Goal: Information Seeking & Learning: Check status

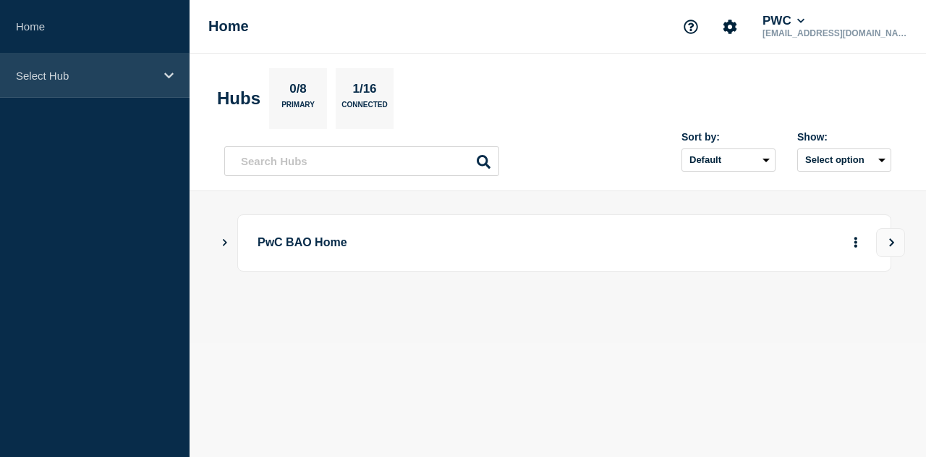
click at [117, 74] on p "Select Hub" at bounding box center [85, 75] width 139 height 12
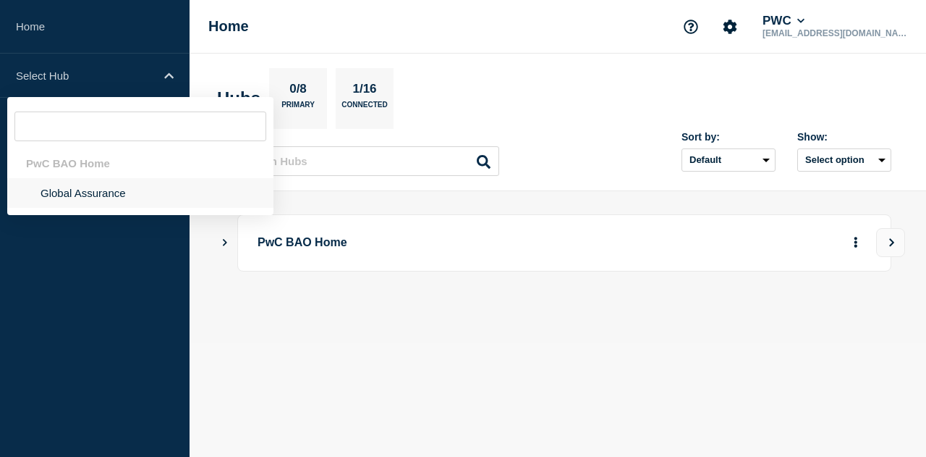
click at [120, 189] on li "Global Assurance" at bounding box center [140, 193] width 266 height 30
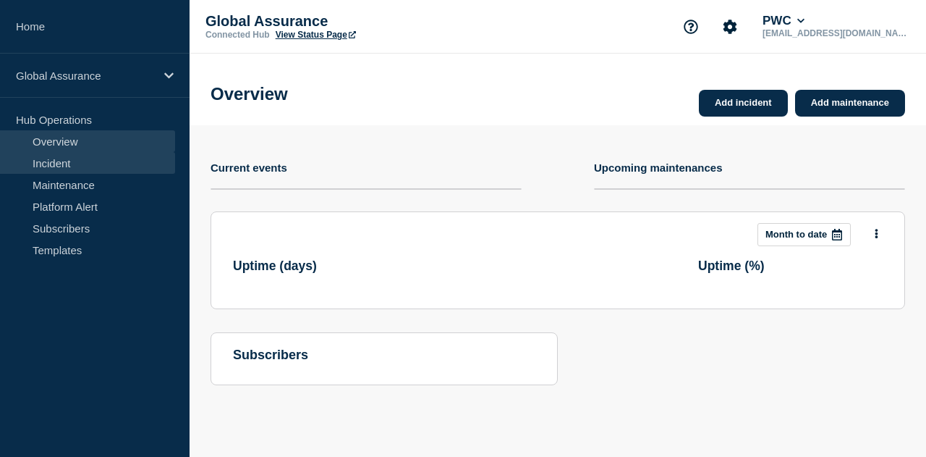
click at [90, 161] on link "Incident" at bounding box center [87, 163] width 175 height 22
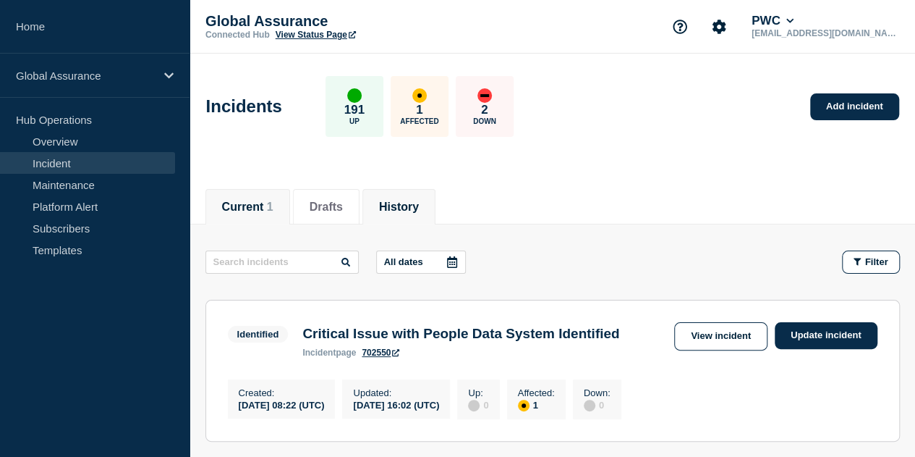
click at [415, 216] on li "History" at bounding box center [398, 206] width 73 height 35
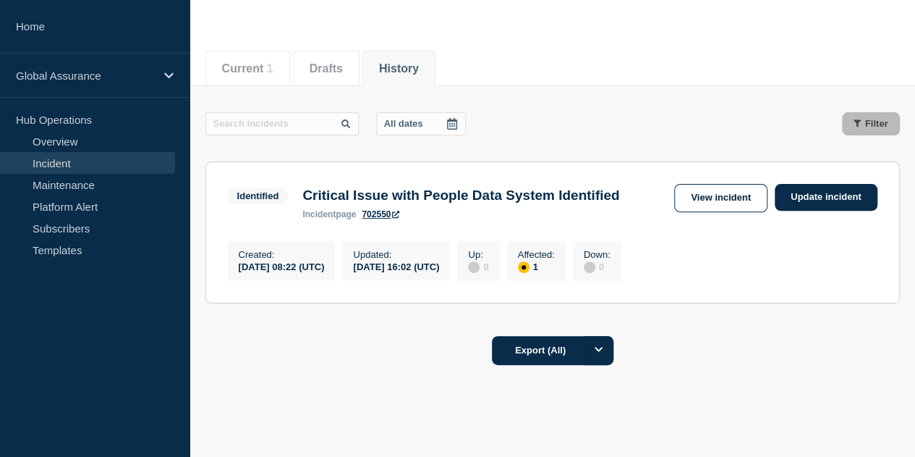
scroll to position [200, 0]
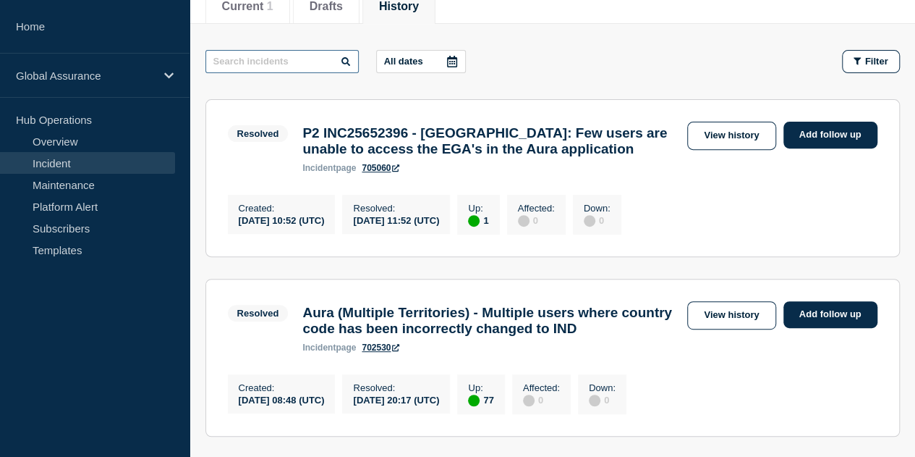
click at [290, 63] on input "text" at bounding box center [281, 61] width 153 height 23
paste input "INC25652396"
type input "INC25652396"
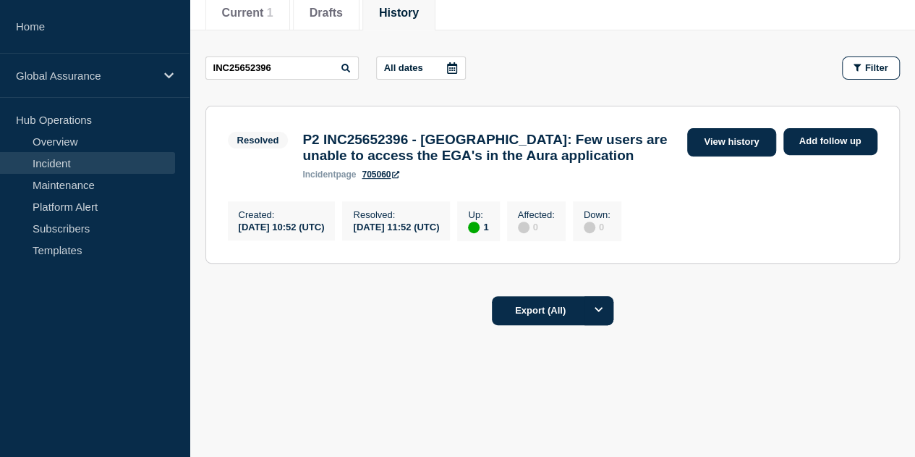
click at [732, 143] on link "View history" at bounding box center [731, 142] width 88 height 28
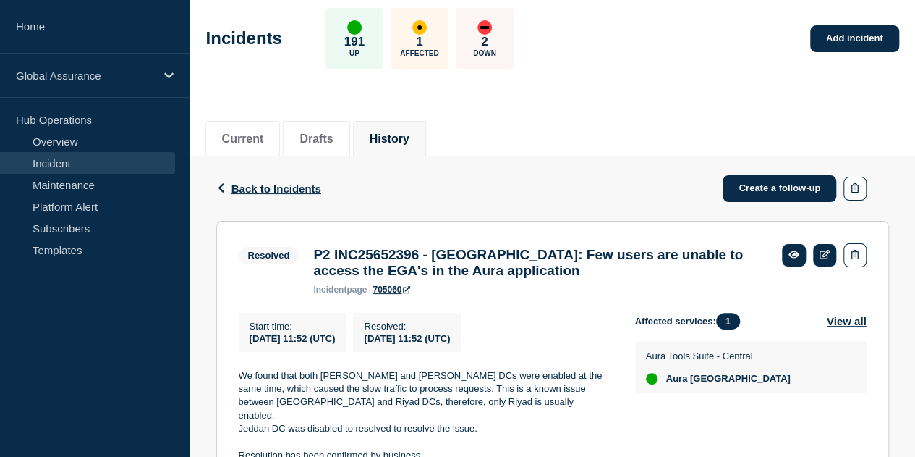
scroll to position [145, 0]
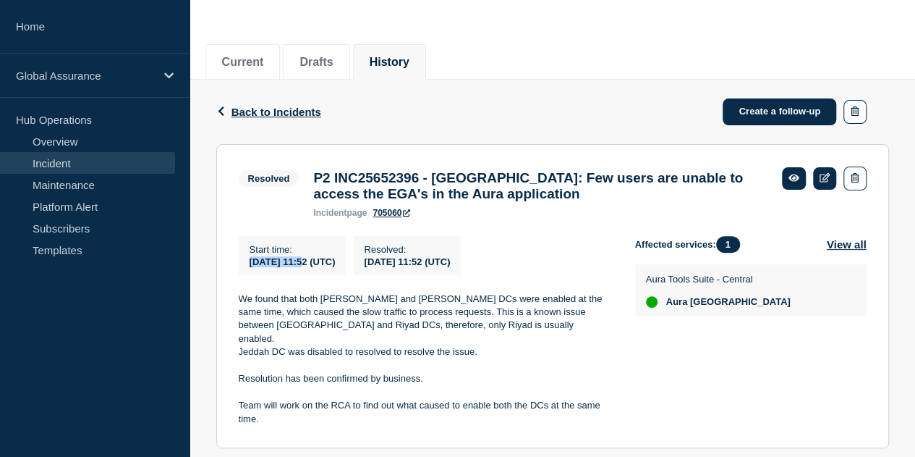
drag, startPoint x: 249, startPoint y: 267, endPoint x: 308, endPoint y: 271, distance: 59.4
click at [308, 267] on span "2025-08-31 11:52 (UTC)" at bounding box center [293, 261] width 86 height 11
copy span "2025-08-31"
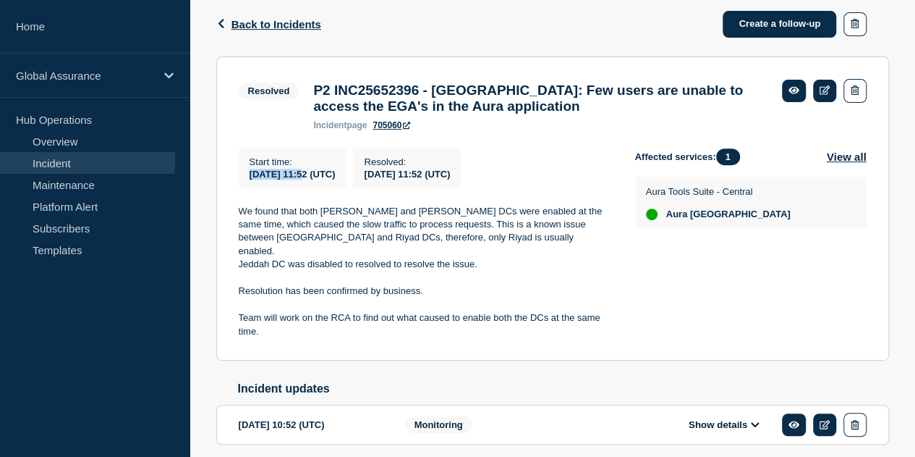
scroll to position [284, 0]
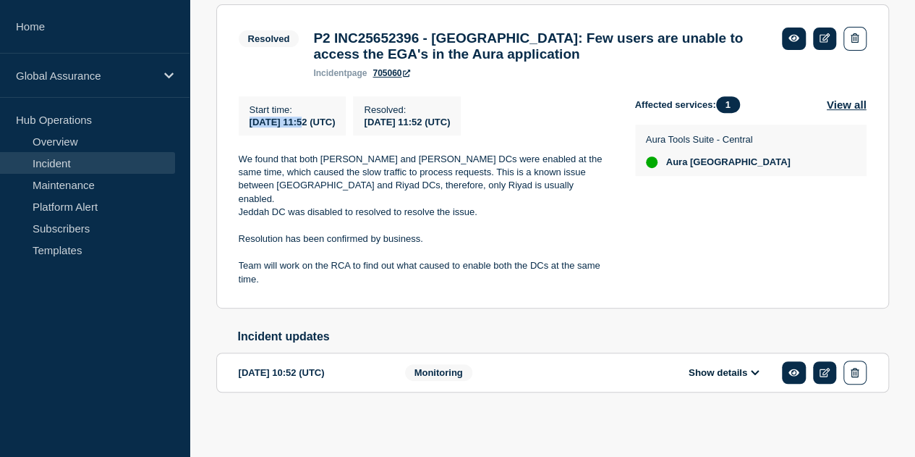
drag, startPoint x: 829, startPoint y: 167, endPoint x: 758, endPoint y: 167, distance: 70.9
click at [758, 167] on div "Aura Tools Suite - Central Aura Kingdom of Saudi Arabia" at bounding box center [751, 149] width 210 height 35
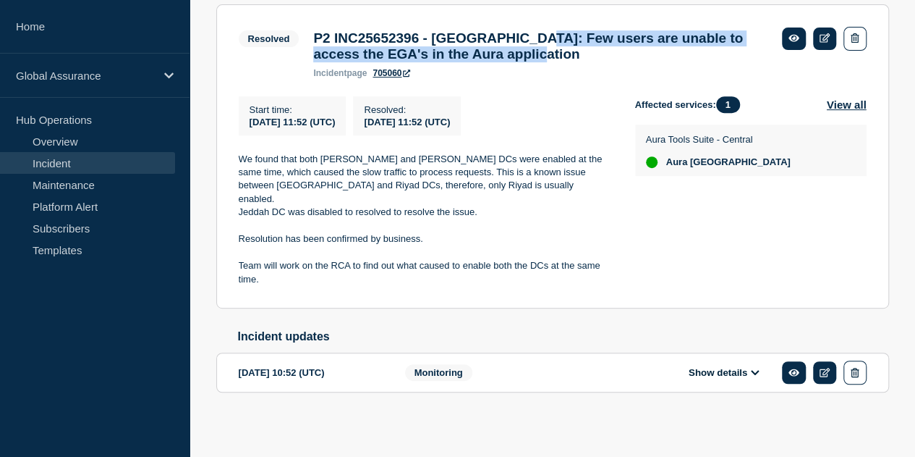
drag, startPoint x: 556, startPoint y: 38, endPoint x: 622, endPoint y: 59, distance: 69.1
click at [622, 59] on h3 "P2 INC25652396 - Saudi Arabia: Few users are unable to access the EGA's in the …" at bounding box center [540, 46] width 454 height 32
copy h3 "Few users are unable to access the EGA's in the Aura application"
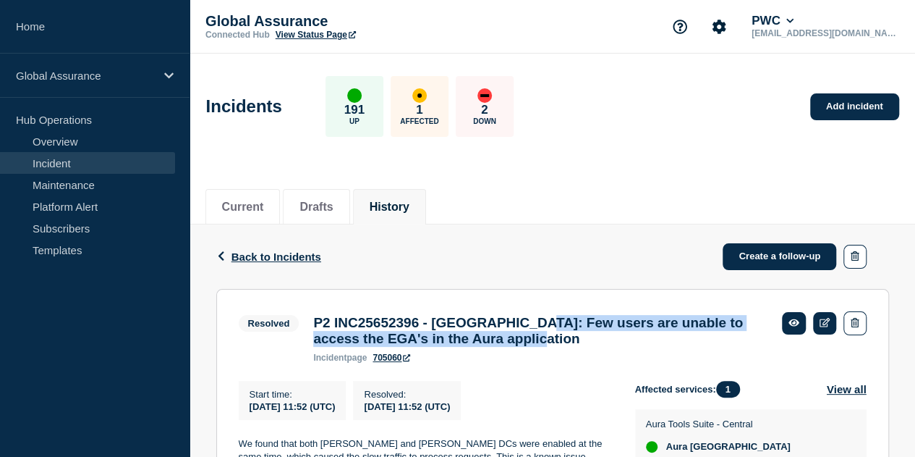
click at [272, 258] on span "Back to Incidents" at bounding box center [277, 256] width 90 height 12
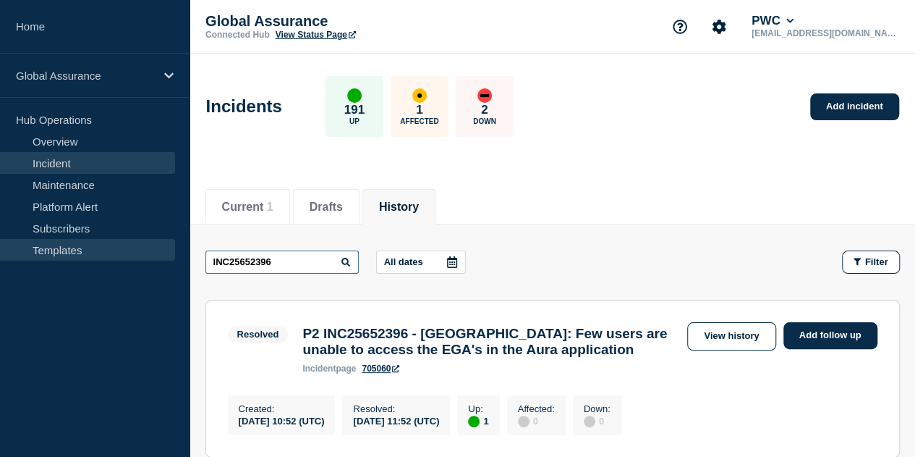
drag, startPoint x: 282, startPoint y: 260, endPoint x: 126, endPoint y: 246, distance: 156.9
click at [126, 246] on div "Home Global Assurance Hub Operations Overview Incident Maintenance Platform Ale…" at bounding box center [457, 325] width 915 height 650
paste input "589874"
type input "INC25589874"
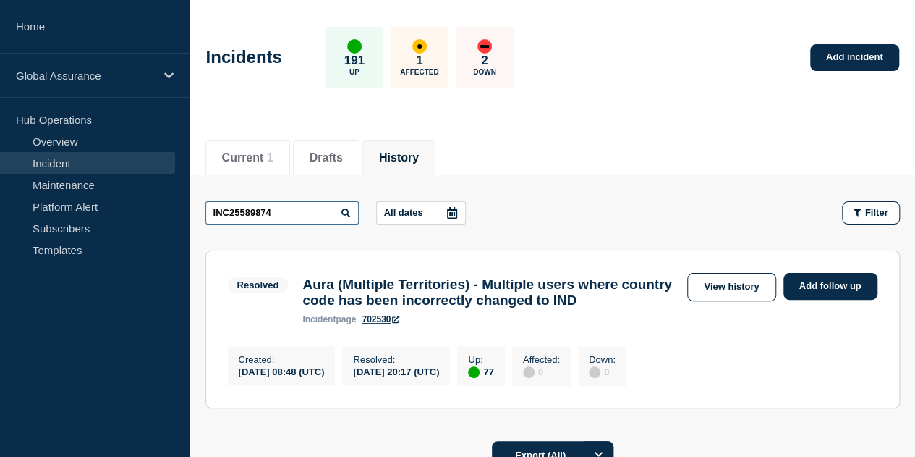
scroll to position [72, 0]
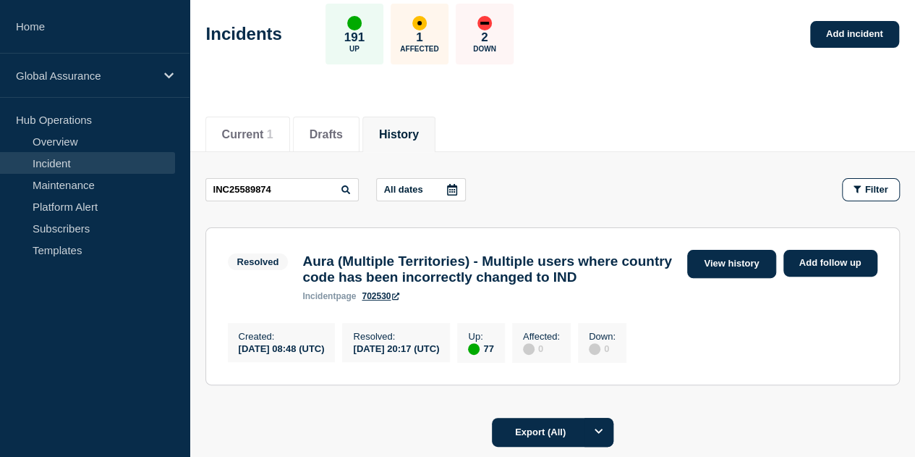
click at [718, 267] on link "View history" at bounding box center [731, 264] width 88 height 28
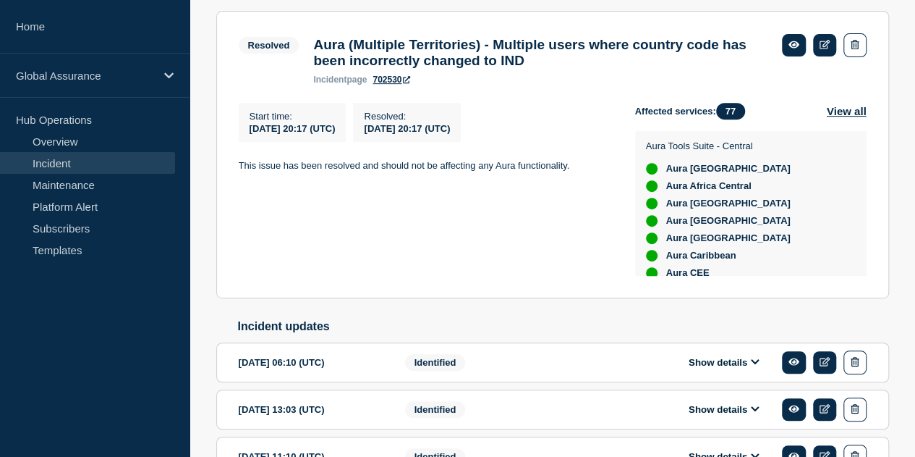
scroll to position [434, 0]
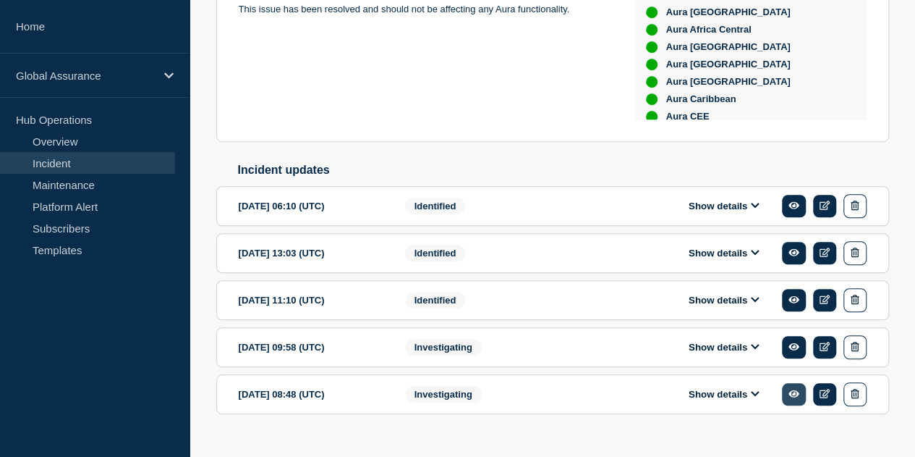
click at [794, 398] on icon at bounding box center [794, 393] width 11 height 9
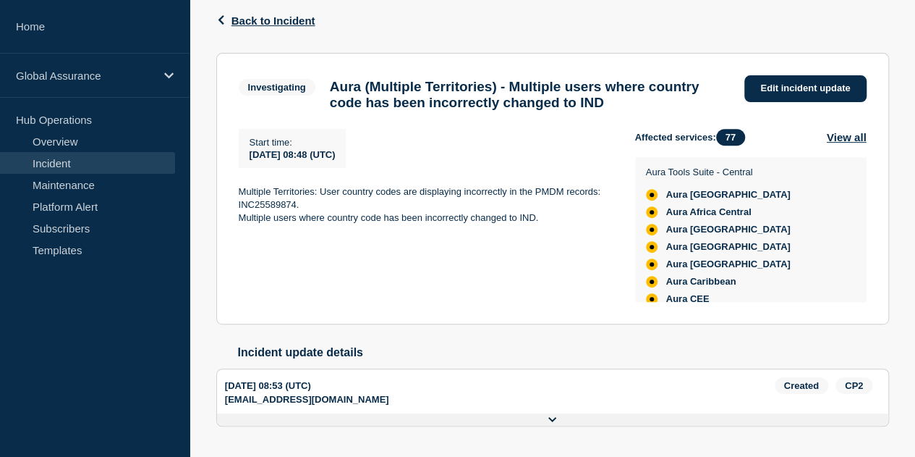
scroll to position [256, 0]
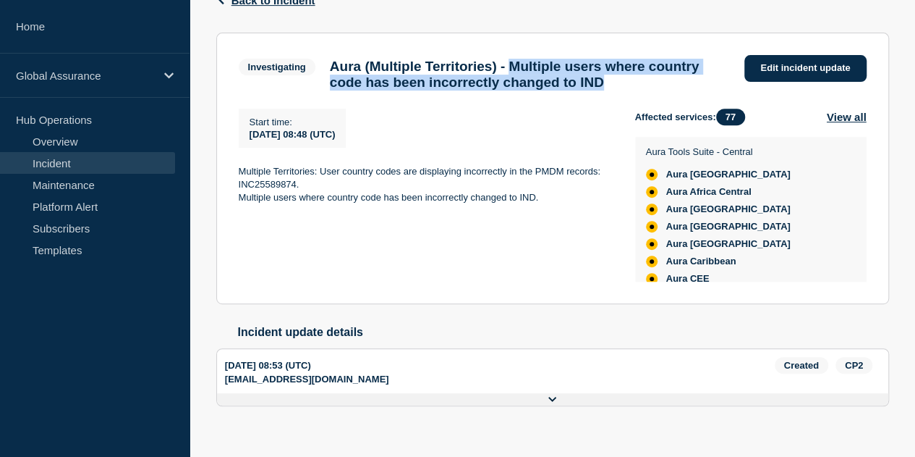
drag, startPoint x: 541, startPoint y: 64, endPoint x: 707, endPoint y: 83, distance: 166.8
click at [707, 83] on h3 "Aura (Multiple Territories) - Multiple users where country code has been incorr…" at bounding box center [530, 75] width 401 height 32
copy h3 "Multiple users where country code has been incorrectly changed to IND"
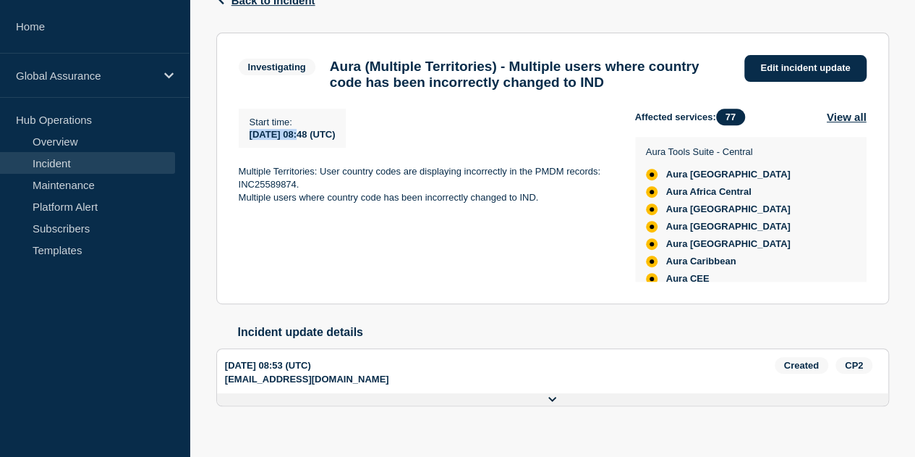
drag, startPoint x: 250, startPoint y: 139, endPoint x: 305, endPoint y: 141, distance: 54.3
click at [305, 140] on span "2025-08-25 08:48 (UTC)" at bounding box center [293, 134] width 86 height 11
copy span "2025-08-25"
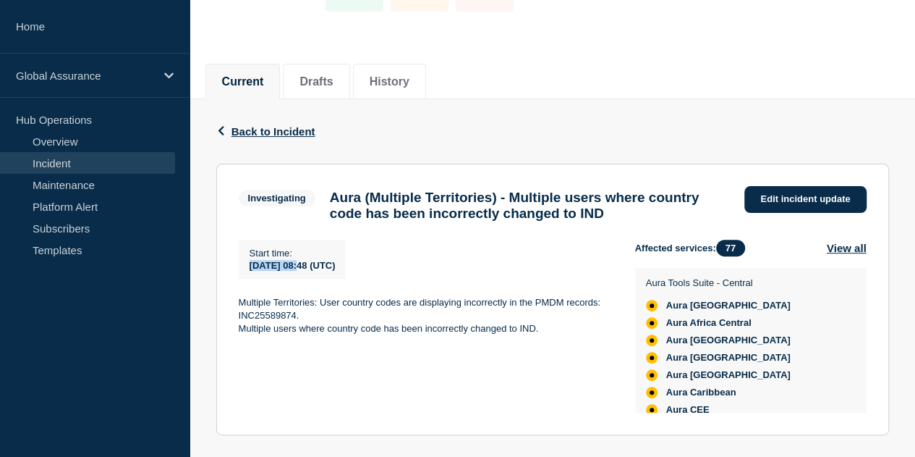
scroll to position [39, 0]
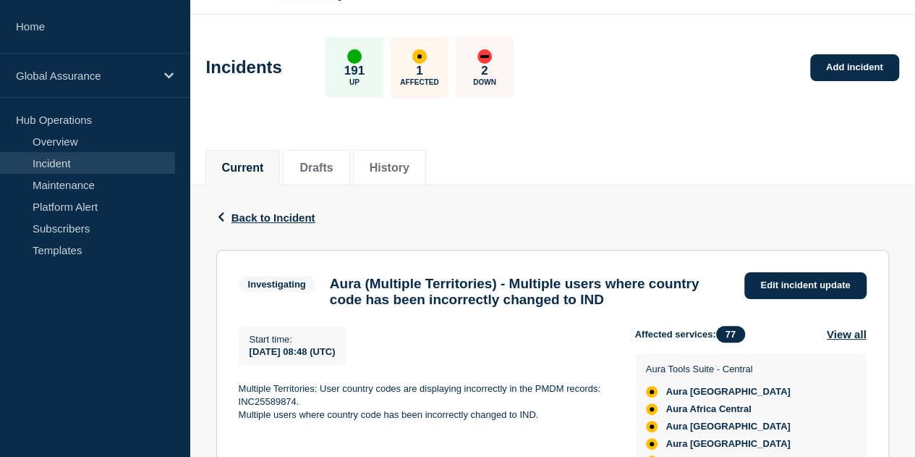
click at [286, 224] on div "Back Back to Incident" at bounding box center [552, 217] width 673 height 64
click at [290, 216] on span "Back to Incident" at bounding box center [274, 217] width 84 height 12
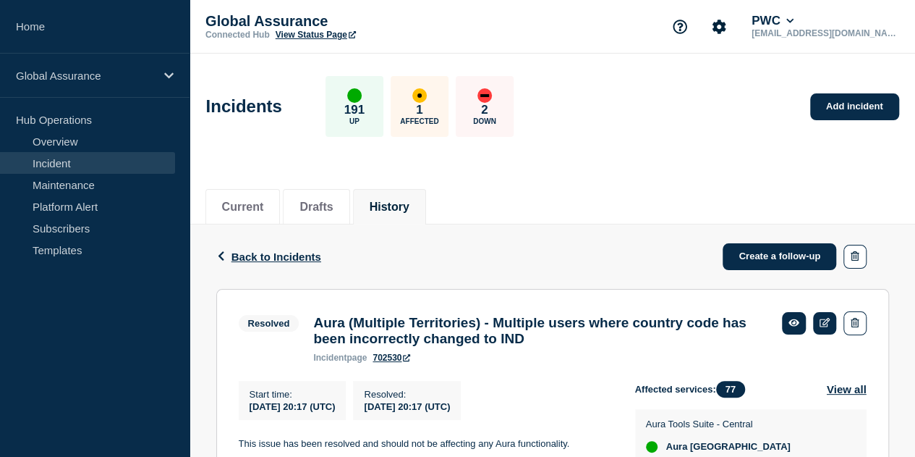
click at [294, 258] on span "Back to Incidents" at bounding box center [277, 256] width 90 height 12
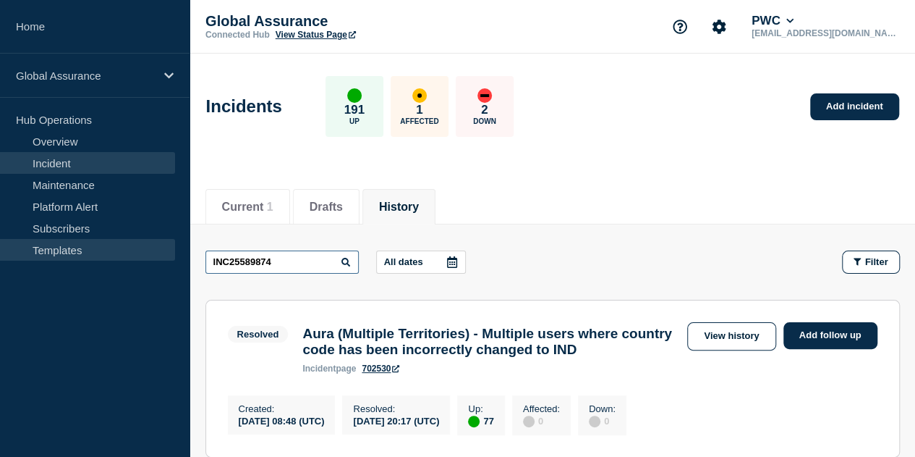
drag, startPoint x: 292, startPoint y: 255, endPoint x: 155, endPoint y: 254, distance: 137.5
click at [155, 254] on div "Home Global Assurance Hub Operations Overview Incident Maintenance Platform Ale…" at bounding box center [457, 325] width 915 height 650
paste input "478391"
type input "INC25478391"
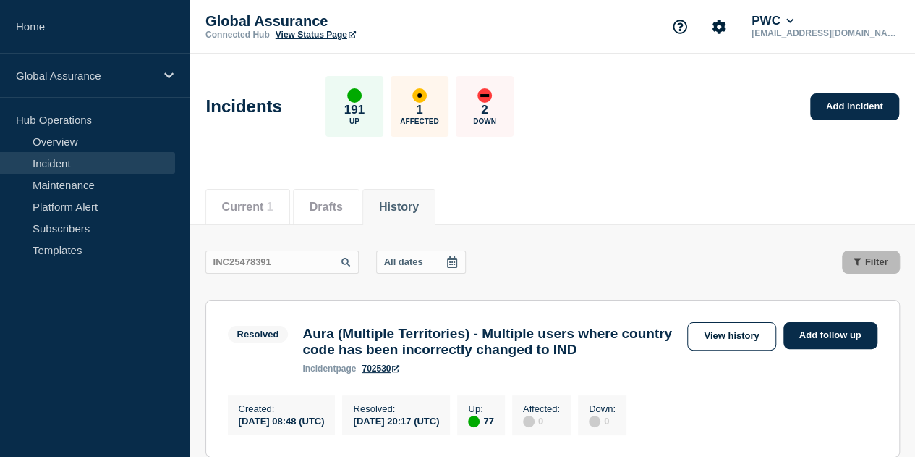
click at [349, 260] on icon at bounding box center [346, 262] width 9 height 9
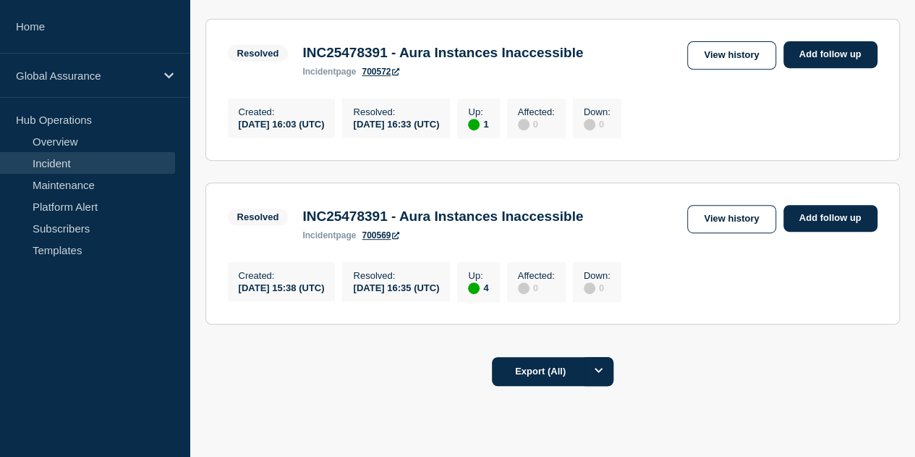
scroll to position [205, 0]
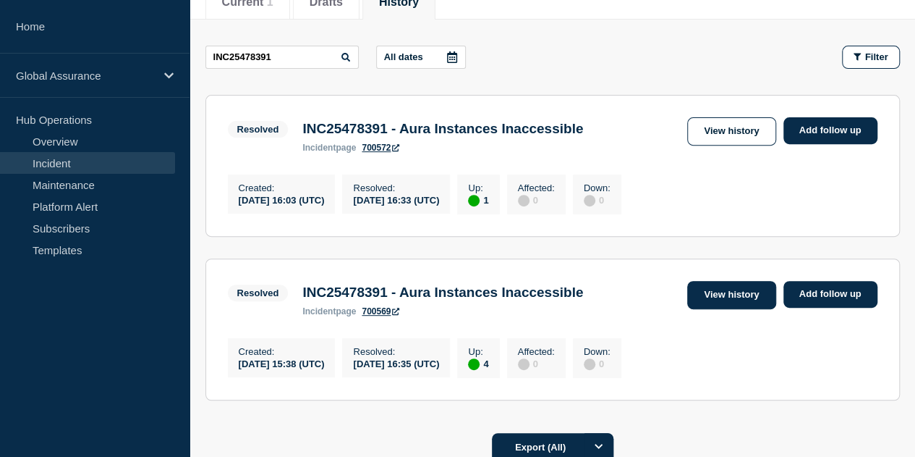
click at [713, 302] on link "View history" at bounding box center [731, 295] width 88 height 28
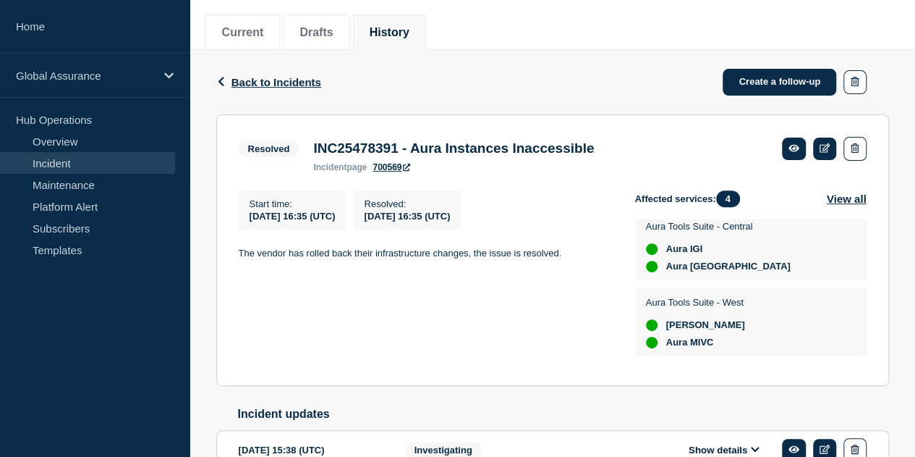
scroll to position [114, 0]
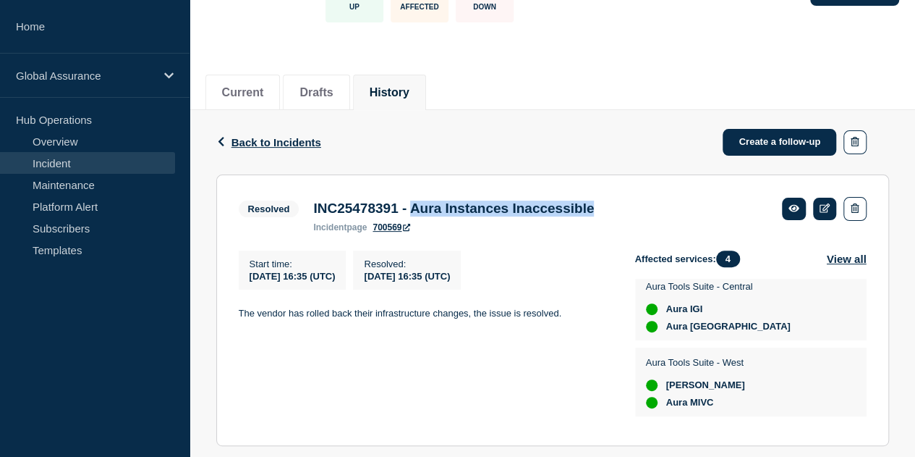
drag, startPoint x: 431, startPoint y: 210, endPoint x: 679, endPoint y: 211, distance: 248.2
click at [679, 211] on div "Resolved INC25478391 - Aura Instances Inaccessible incident page 700569" at bounding box center [553, 214] width 628 height 35
drag, startPoint x: 451, startPoint y: 390, endPoint x: 438, endPoint y: 381, distance: 15.7
click at [451, 390] on div "Start time : 2025-08-11 16:35 (UTC) Resolved : 2025-08-11 16:35 (UTC) The vendo…" at bounding box center [437, 336] width 397 height 173
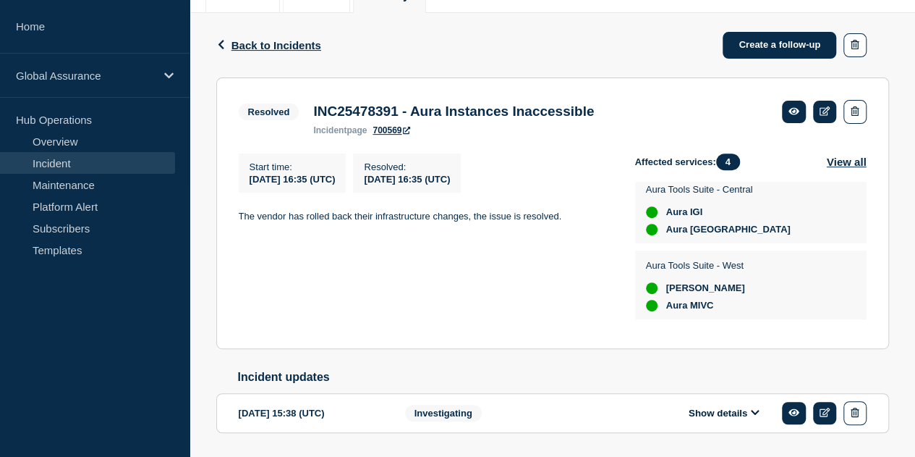
scroll to position [259, 0]
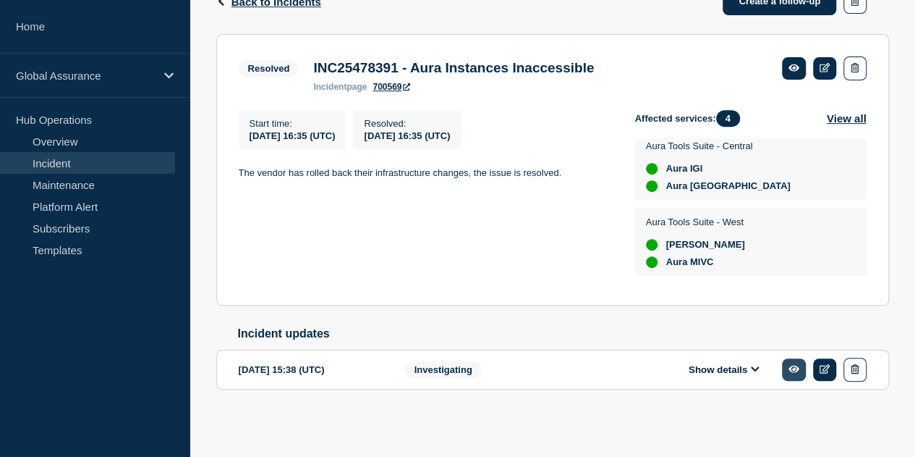
click at [792, 377] on link at bounding box center [794, 369] width 24 height 22
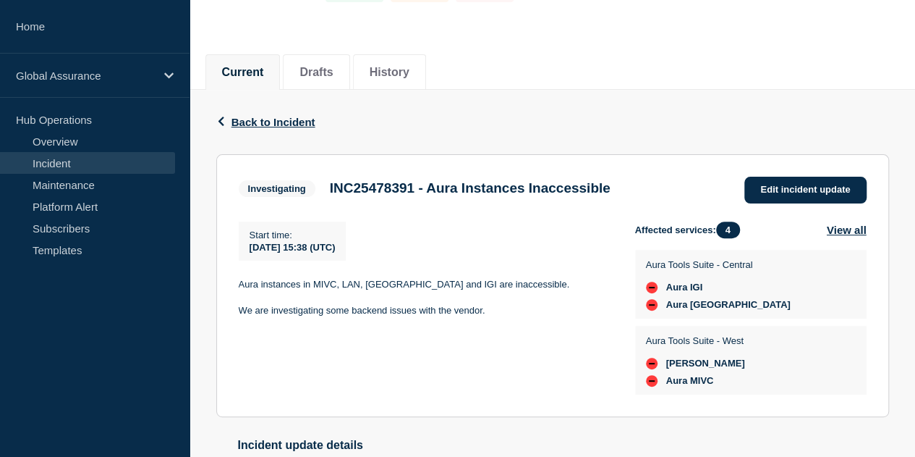
scroll to position [240, 0]
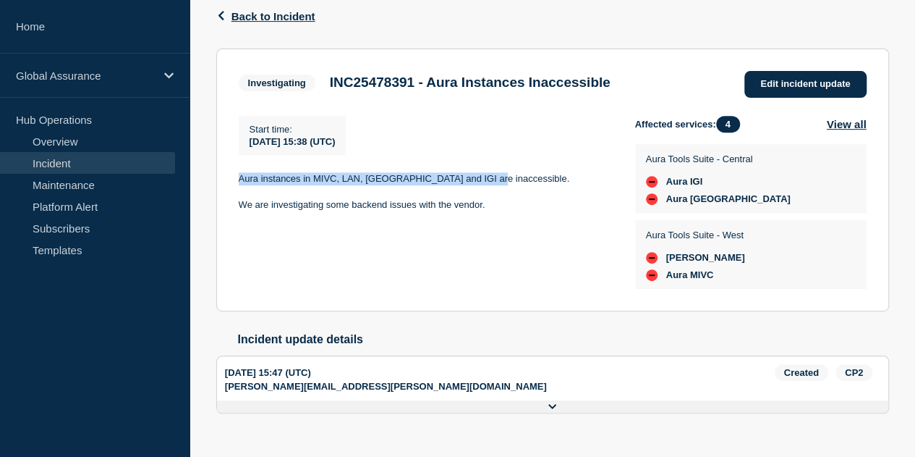
drag, startPoint x: 236, startPoint y: 174, endPoint x: 491, endPoint y: 174, distance: 254.7
click at [491, 174] on section "Investigating INC25478391 - Aura Instances Inaccessible Edit incident update St…" at bounding box center [552, 179] width 673 height 263
copy p "Aura instances in MIVC, LAN, UK and IGI are inaccessible."
drag, startPoint x: 303, startPoint y: 139, endPoint x: 237, endPoint y: 138, distance: 65.8
click at [239, 138] on div "Start time : 2025-08-11 15:38 (UTC)" at bounding box center [293, 135] width 108 height 39
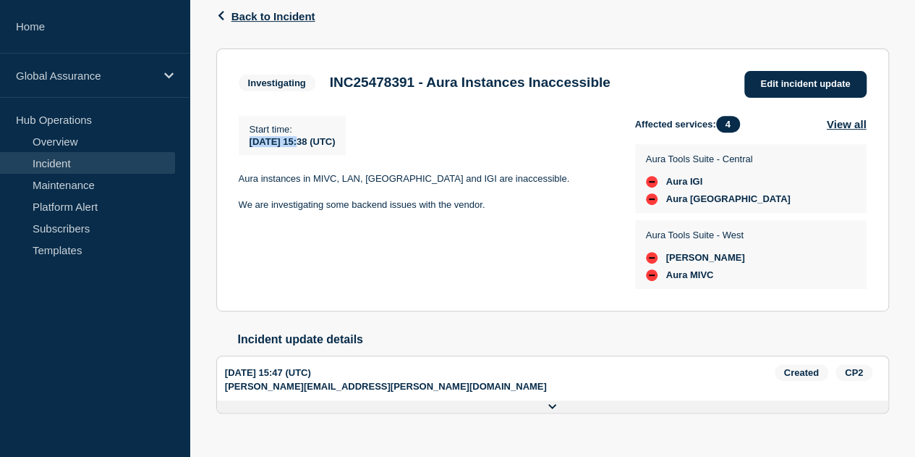
copy span "2025-08-11"
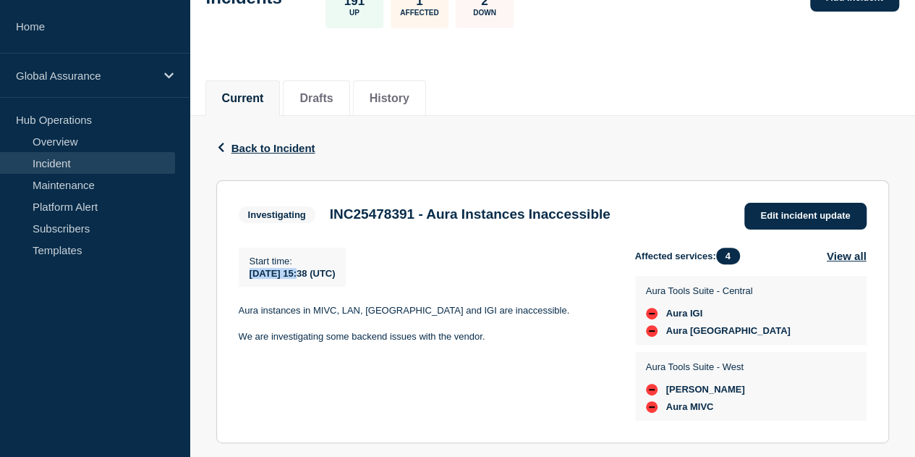
scroll to position [23, 0]
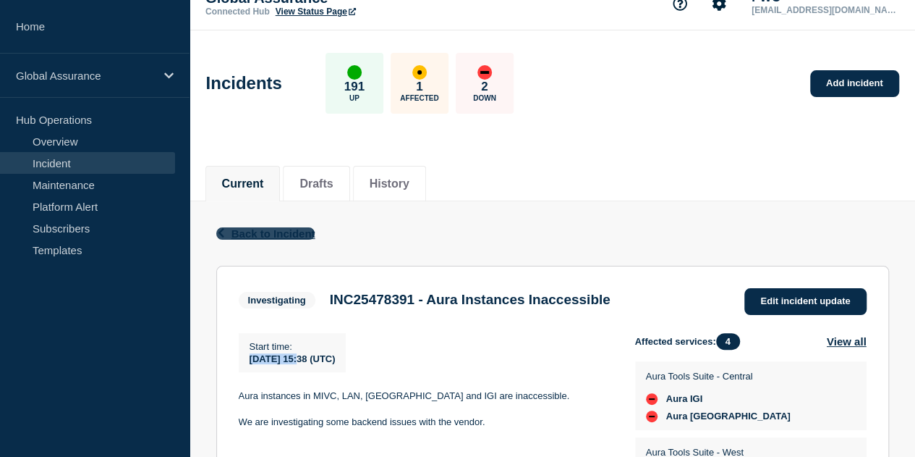
click at [299, 231] on span "Back to Incident" at bounding box center [274, 233] width 84 height 12
